Goal: Information Seeking & Learning: Learn about a topic

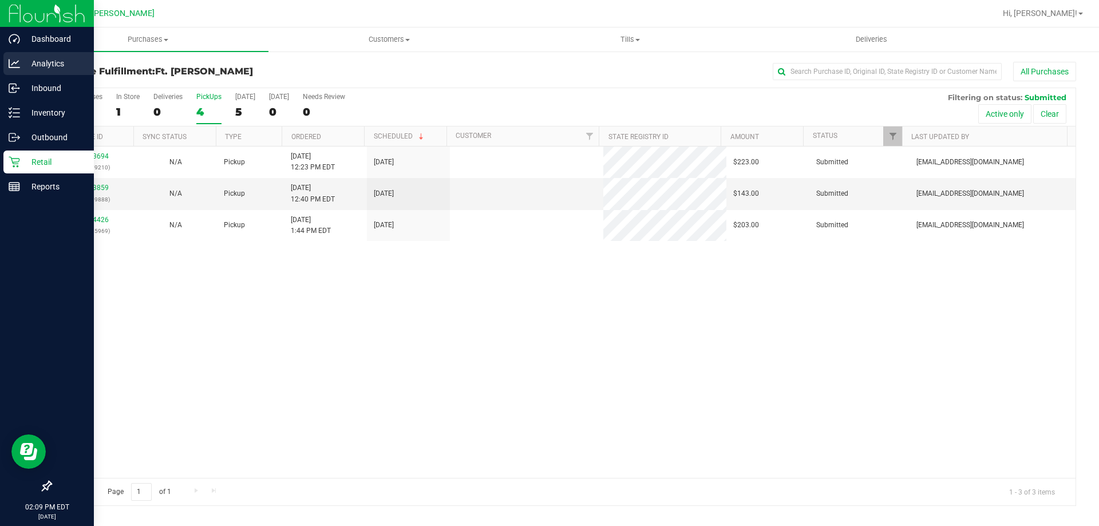
click at [34, 61] on p "Analytics" at bounding box center [54, 64] width 69 height 14
click at [49, 189] on p "Reports" at bounding box center [54, 187] width 69 height 14
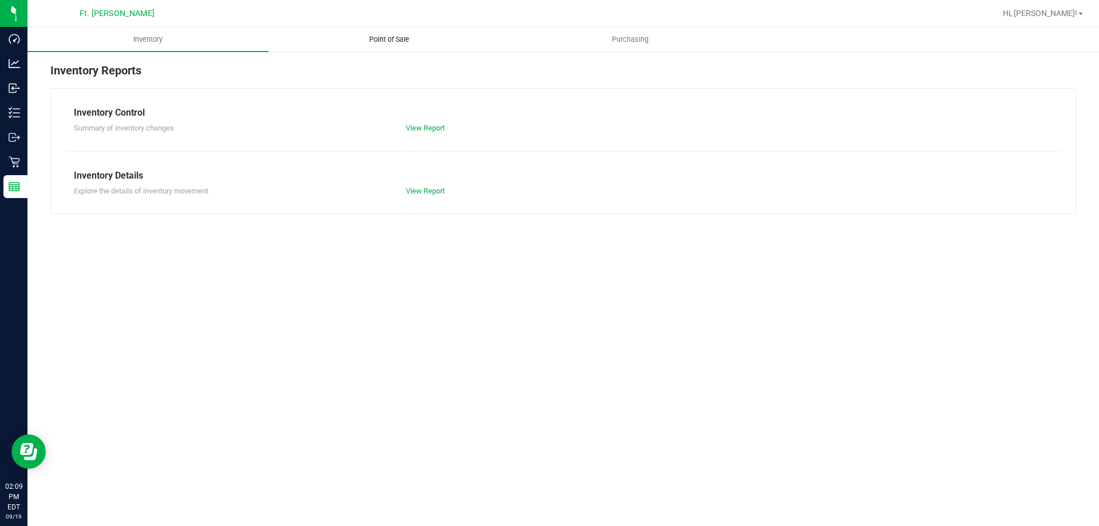
click at [405, 41] on span "Point of Sale" at bounding box center [389, 39] width 71 height 10
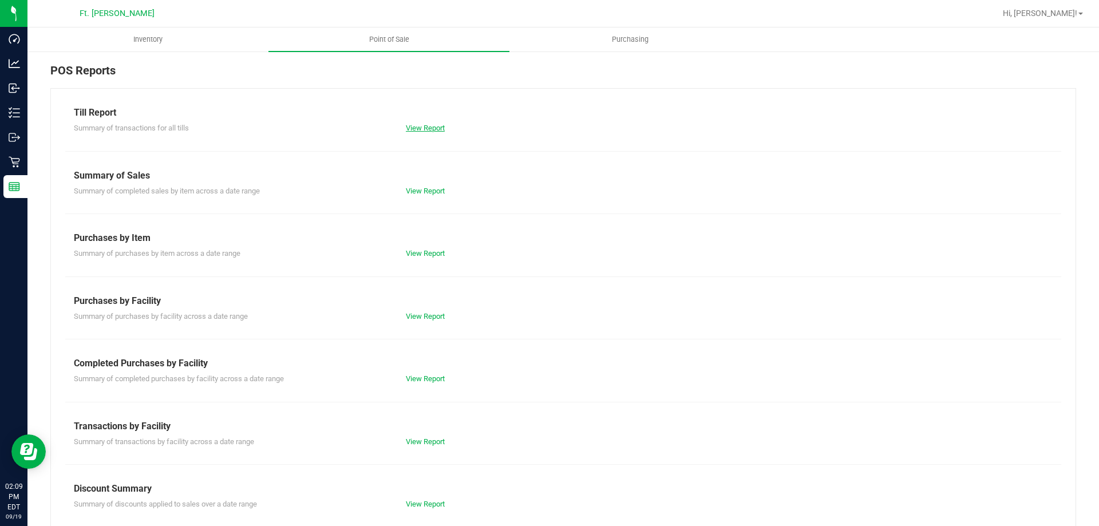
click at [430, 129] on link "View Report" at bounding box center [425, 128] width 39 height 9
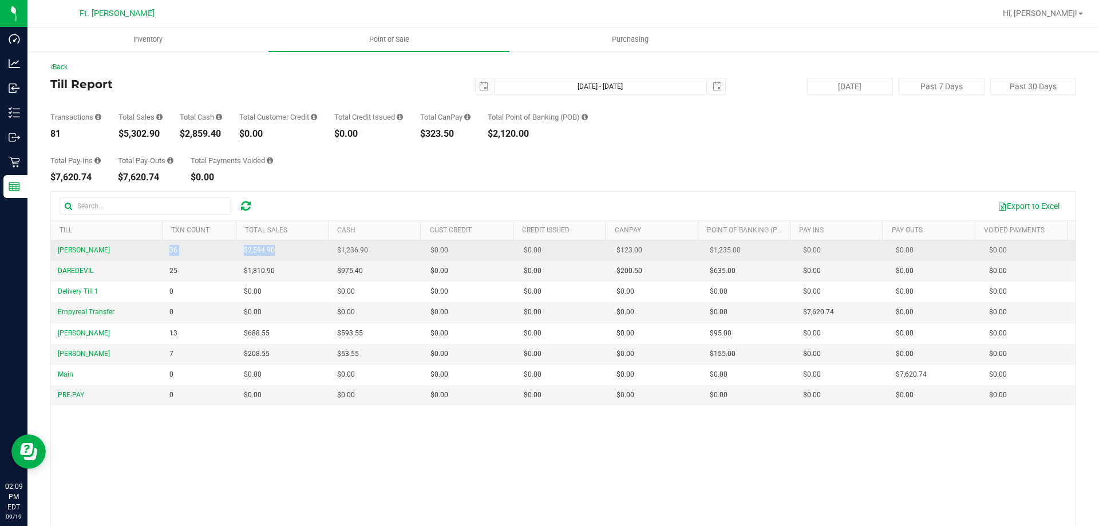
drag, startPoint x: 165, startPoint y: 243, endPoint x: 322, endPoint y: 248, distance: 156.9
click at [322, 248] on tr "[PERSON_NAME] 36 $2,594.90 $1,236.90 $0.00 $0.00 $0.00 $123.00 $0.00 $1,235.00 …" at bounding box center [563, 250] width 1024 height 21
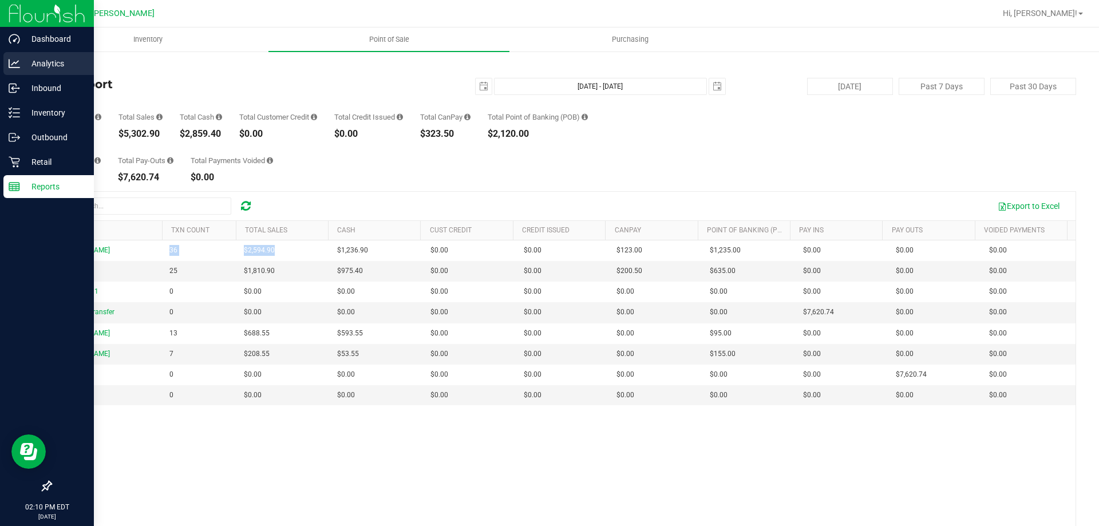
click at [61, 66] on p "Analytics" at bounding box center [54, 64] width 69 height 14
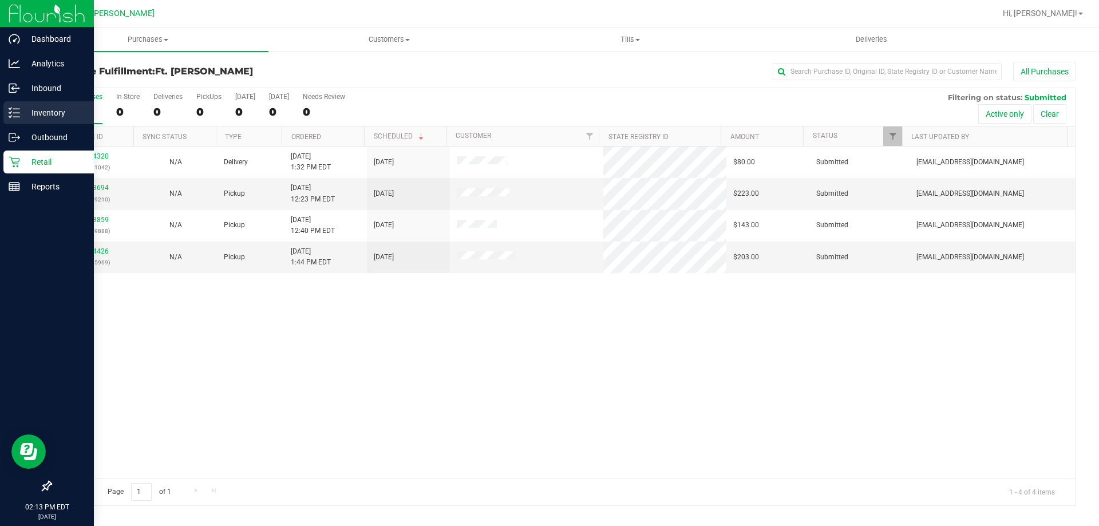
click at [15, 107] on icon at bounding box center [14, 112] width 11 height 11
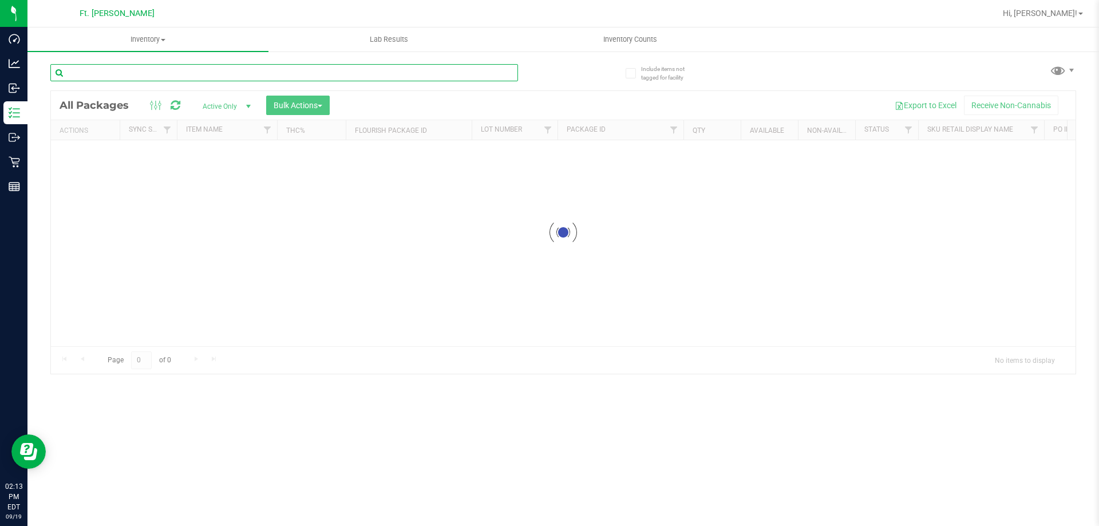
click at [128, 71] on input "text" at bounding box center [284, 72] width 468 height 17
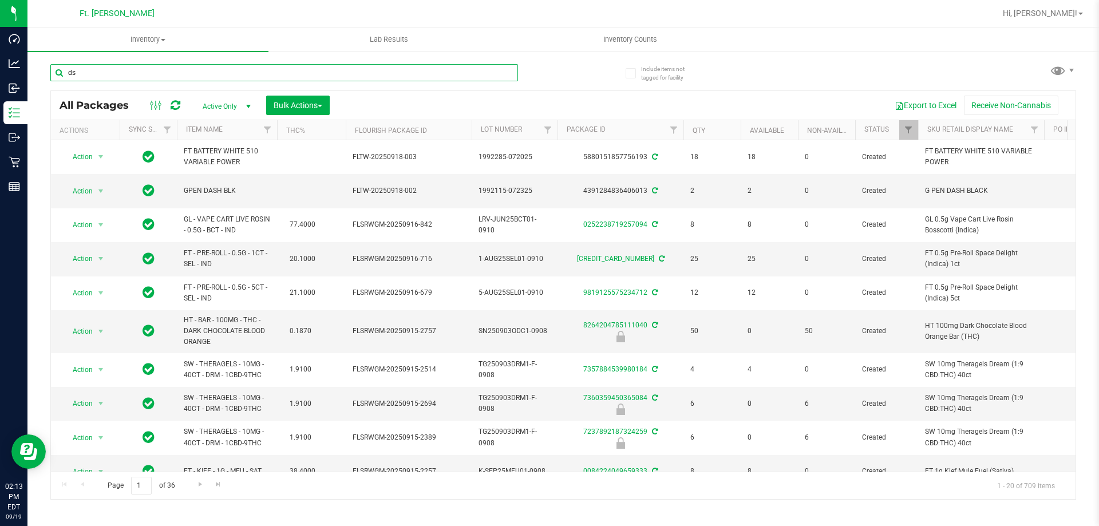
type input "d"
type input "dsc"
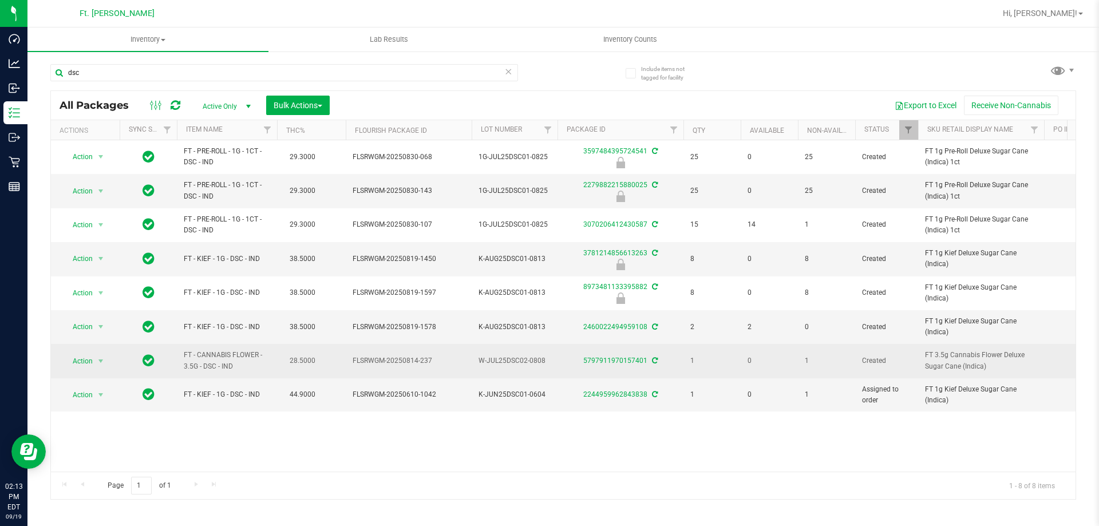
click at [256, 358] on span "FT - CANNABIS FLOWER - 3.5G - DSC - IND" at bounding box center [227, 361] width 86 height 22
